Goal: Information Seeking & Learning: Learn about a topic

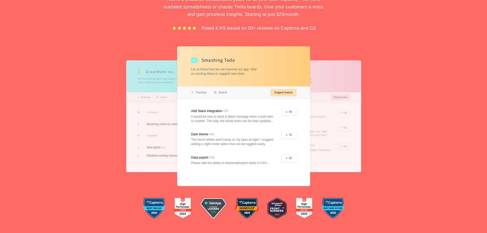
scroll to position [102, 0]
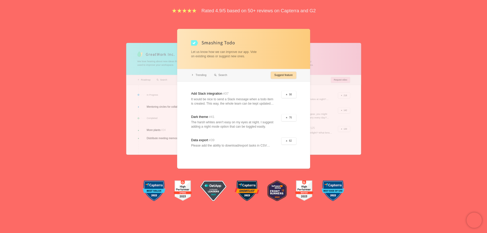
click at [324, 103] on div at bounding box center [308, 99] width 106 height 112
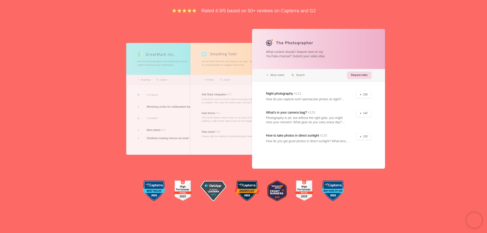
click at [162, 97] on div at bounding box center [179, 99] width 106 height 112
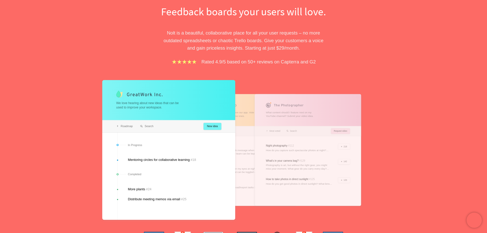
scroll to position [0, 0]
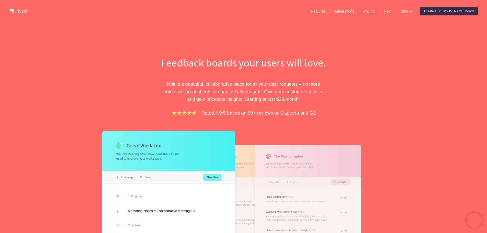
click at [379, 11] on link "Pricing" at bounding box center [368, 11] width 19 height 8
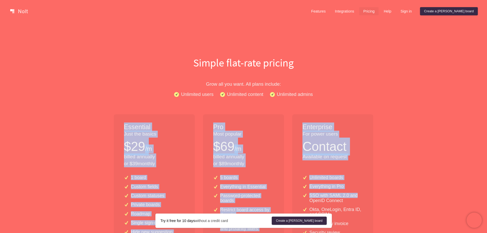
drag, startPoint x: 168, startPoint y: 137, endPoint x: 391, endPoint y: 190, distance: 229.2
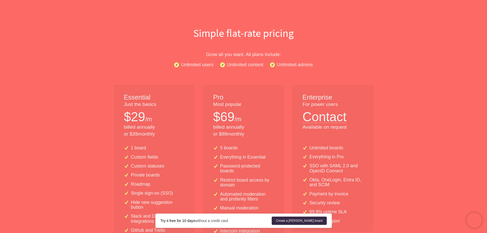
scroll to position [77, 0]
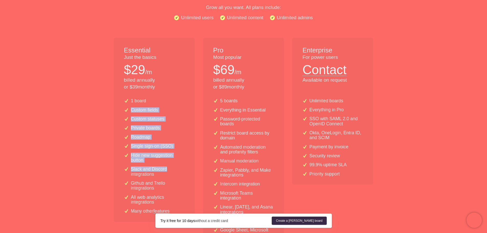
drag, startPoint x: 132, startPoint y: 112, endPoint x: 174, endPoint y: 163, distance: 65.8
click at [174, 163] on div "1 board Custom fields Custom statuses Private boards Roadmap Single sign-on (SS…" at bounding box center [154, 157] width 81 height 127
click at [152, 124] on div "1 board Custom fields Custom statuses Private boards Roadmap Single sign-on (SS…" at bounding box center [154, 157] width 81 height 127
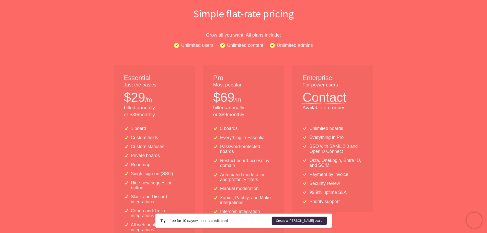
scroll to position [0, 0]
